Goal: Transaction & Acquisition: Download file/media

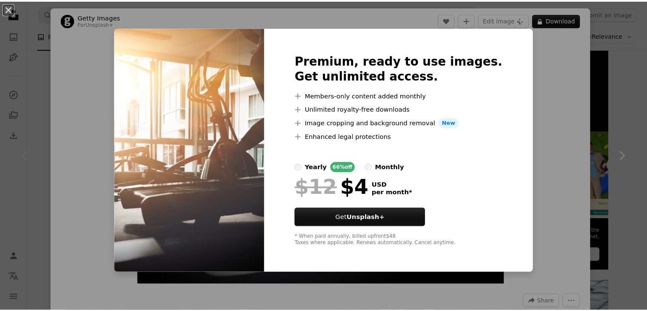
scroll to position [67294, 0]
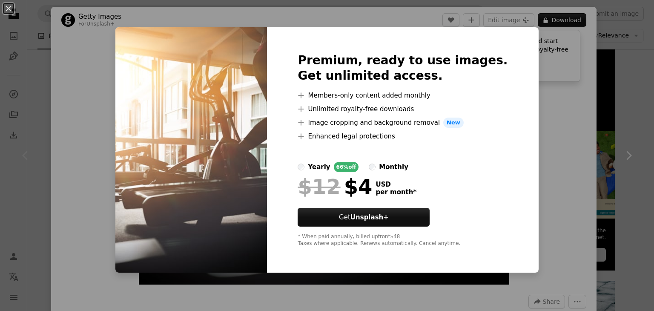
click at [511, 74] on div "Premium, ready to use images. Get unlimited access. A plus sign Members-only co…" at bounding box center [402, 149] width 271 height 245
drag, startPoint x: 552, startPoint y: 80, endPoint x: 515, endPoint y: 82, distance: 36.6
click at [550, 82] on div "An X shape Premium, ready to use images. Get unlimited access. A plus sign Memb…" at bounding box center [327, 155] width 654 height 311
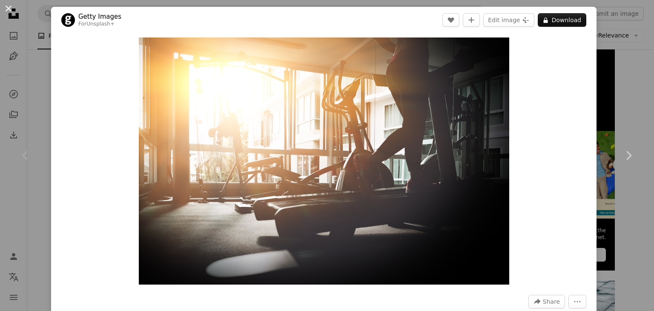
click at [14, 9] on button "An X shape" at bounding box center [8, 8] width 10 height 10
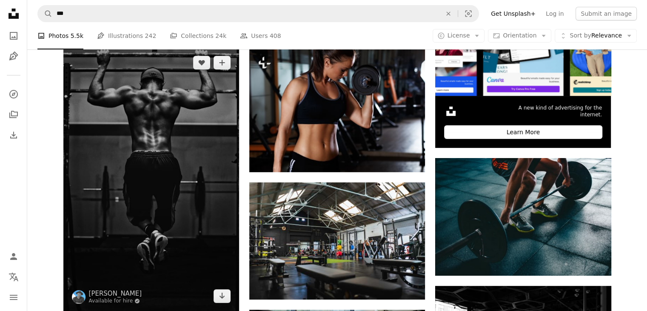
scroll to position [340, 0]
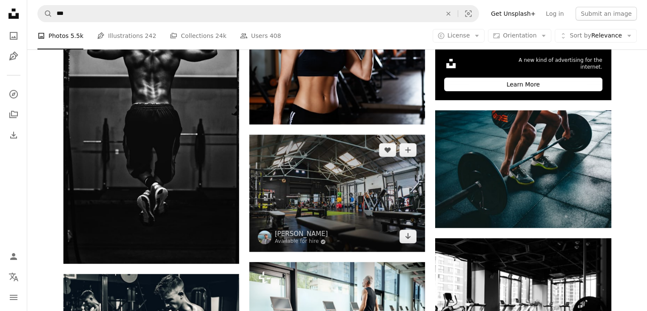
drag, startPoint x: 317, startPoint y: 180, endPoint x: 320, endPoint y: 173, distance: 7.2
click at [317, 179] on img at bounding box center [337, 192] width 176 height 117
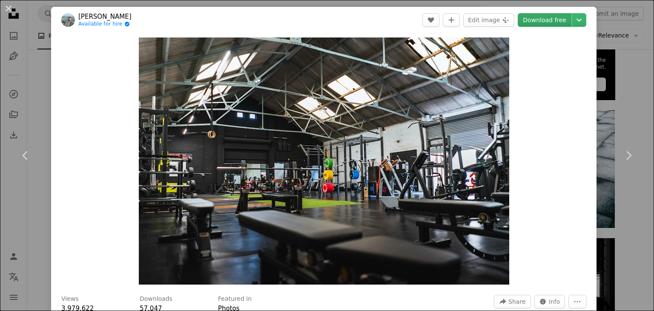
click at [547, 18] on link "Download free" at bounding box center [544, 20] width 54 height 14
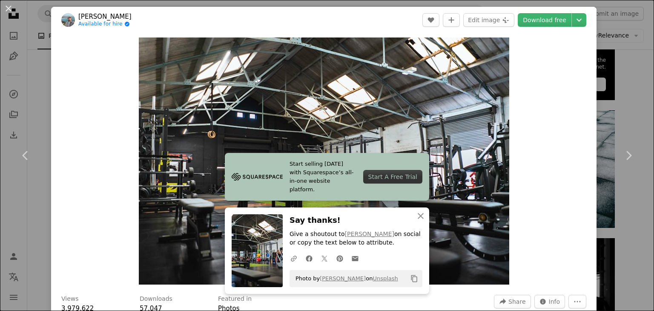
click at [598, 29] on div "An X shape Chevron left Chevron right Start selling [DATE] with Squarespace’s a…" at bounding box center [327, 155] width 654 height 311
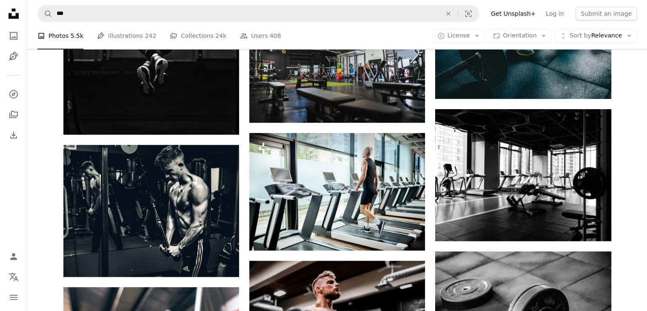
scroll to position [468, 0]
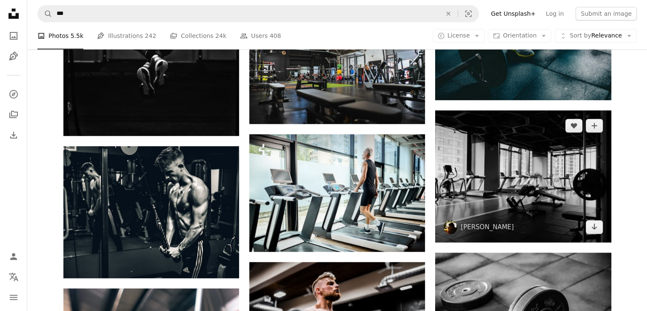
click at [514, 151] on img at bounding box center [523, 176] width 176 height 132
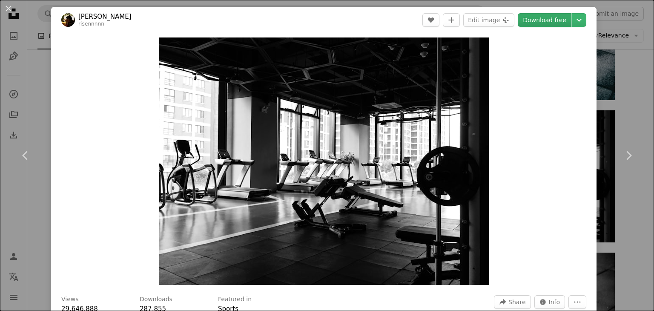
click at [545, 21] on link "Download free" at bounding box center [544, 20] width 54 height 14
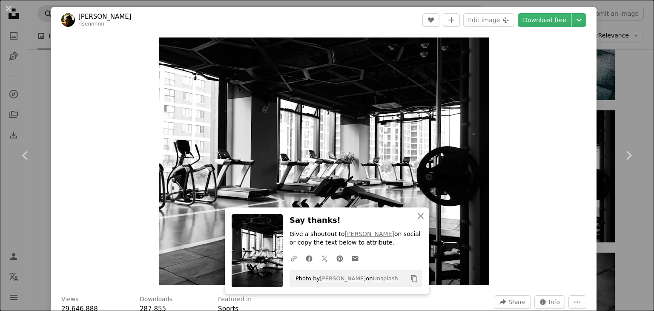
drag, startPoint x: 9, startPoint y: 7, endPoint x: 37, endPoint y: 9, distance: 29.0
click at [9, 7] on button "An X shape" at bounding box center [8, 8] width 10 height 10
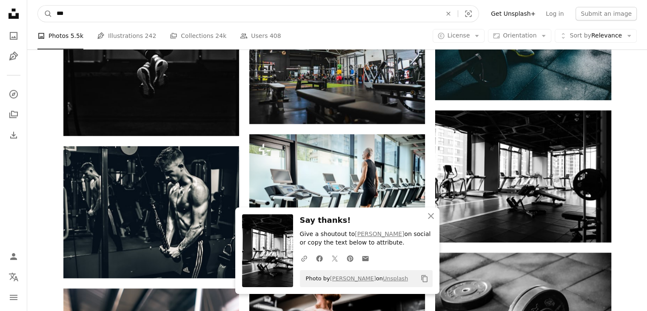
click at [79, 14] on input "***" at bounding box center [245, 14] width 387 height 16
type input "*"
type input "**********"
click button "A magnifying glass" at bounding box center [45, 14] width 14 height 16
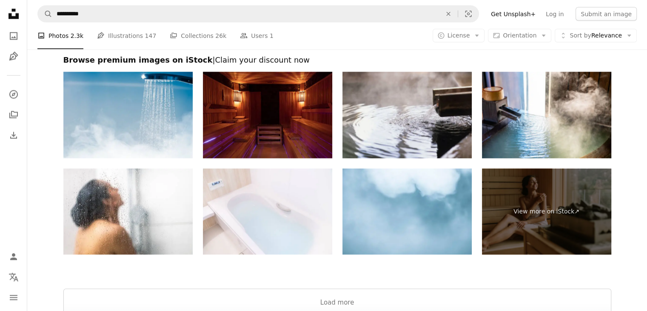
scroll to position [1617, 0]
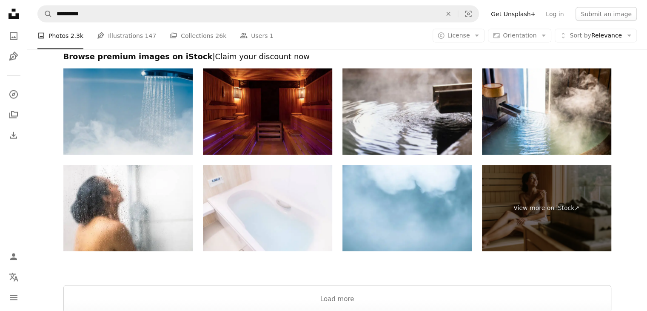
click at [116, 98] on img at bounding box center [127, 111] width 129 height 86
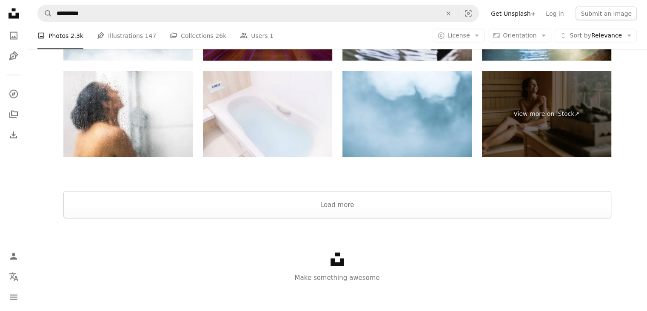
scroll to position [1716, 0]
